Goal: Transaction & Acquisition: Obtain resource

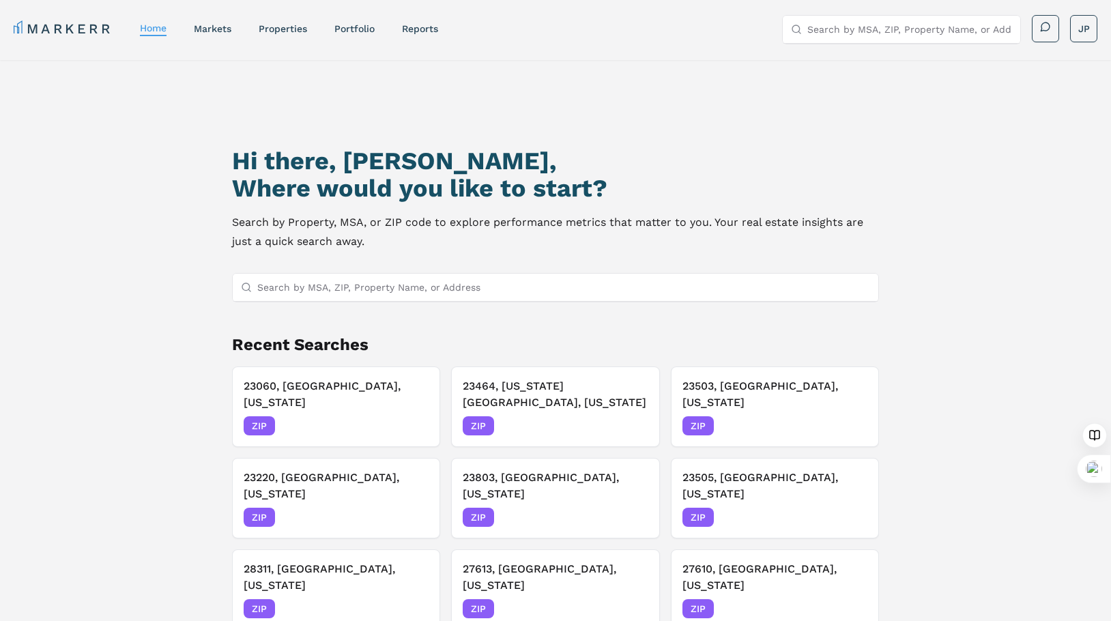
click at [308, 294] on input "Search by MSA, ZIP, Property Name, or Address" at bounding box center [563, 287] width 613 height 27
click at [312, 289] on input "Search by MSA, ZIP, Property Name, or Address" at bounding box center [563, 287] width 613 height 27
paste input "29662"
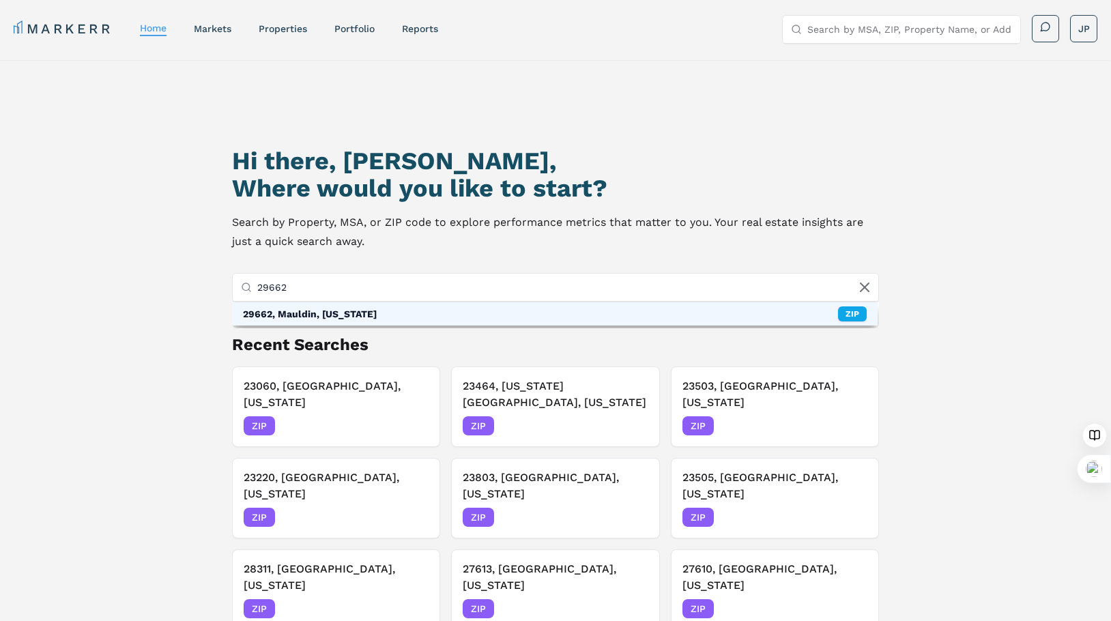
type input "29662"
click at [348, 319] on div "29662, Mauldin, [US_STATE]" at bounding box center [310, 314] width 134 height 14
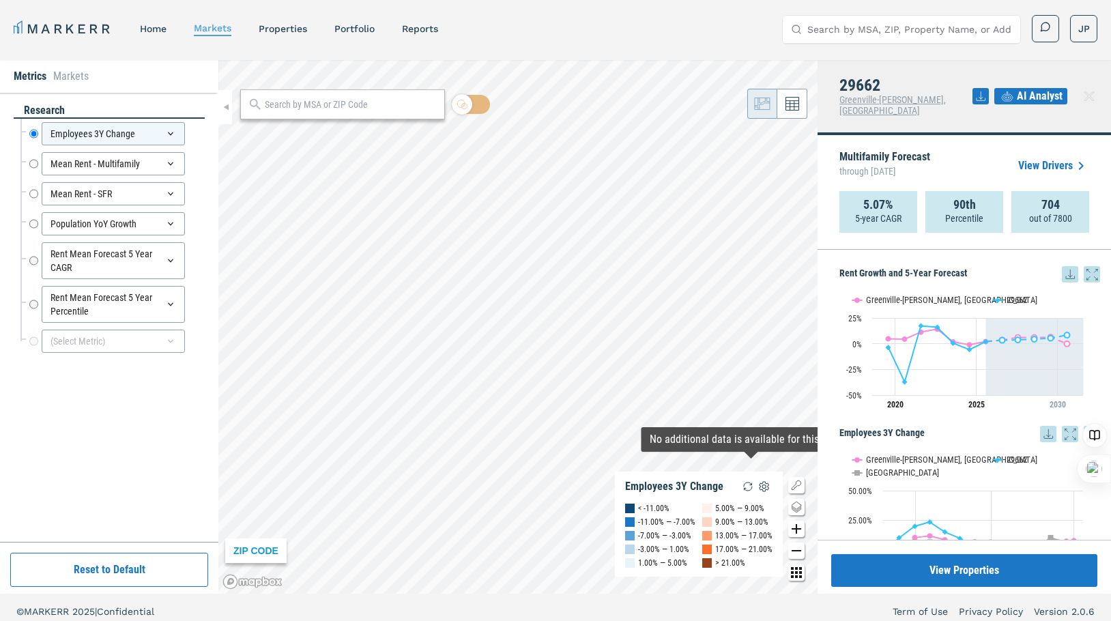
click at [1063, 266] on icon at bounding box center [1070, 274] width 16 height 16
click at [1022, 352] on div "Download as XLS" at bounding box center [1010, 352] width 78 height 14
